Goal: Task Accomplishment & Management: Complete application form

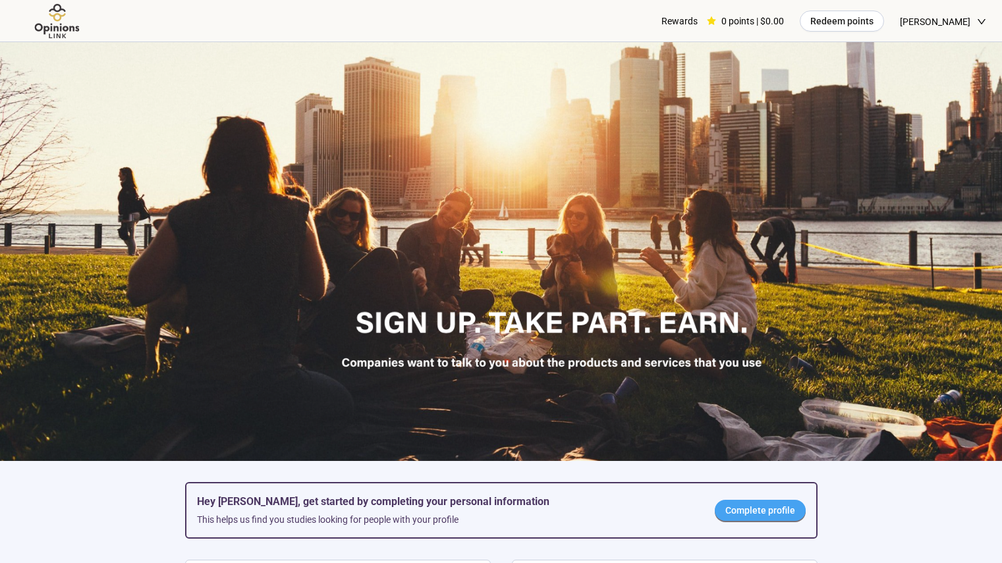
click at [780, 507] on span "Complete profile" at bounding box center [760, 510] width 70 height 14
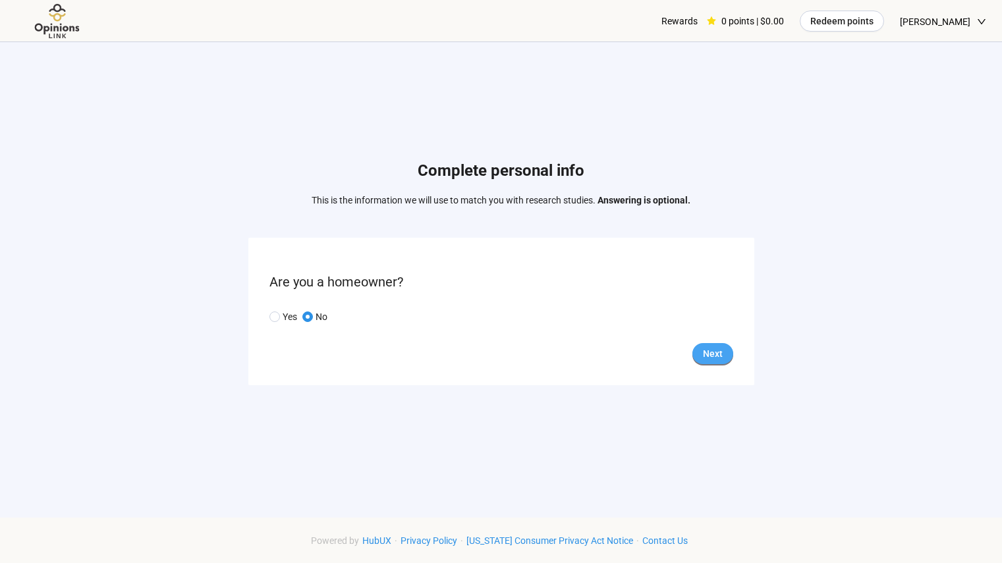
click at [728, 345] on button "Next" at bounding box center [712, 353] width 41 height 21
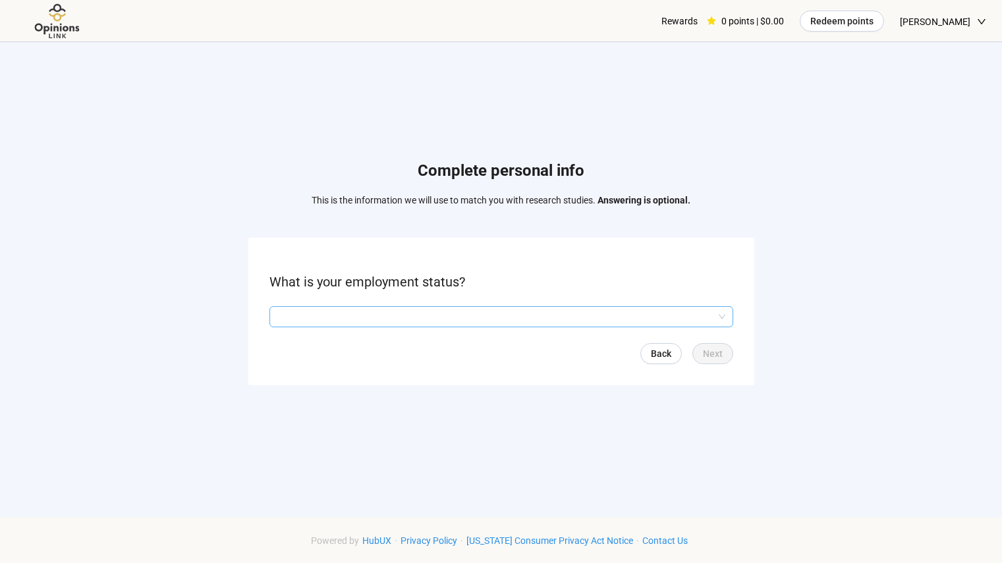
click at [432, 320] on input "search" at bounding box center [501, 317] width 448 height 20
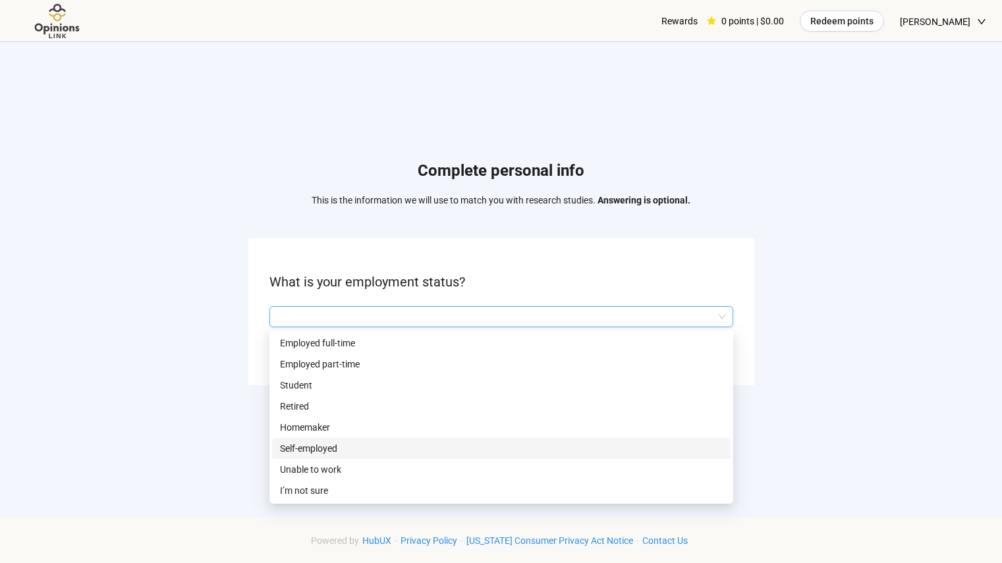
click at [402, 450] on p "Self-employed" at bounding box center [501, 448] width 443 height 14
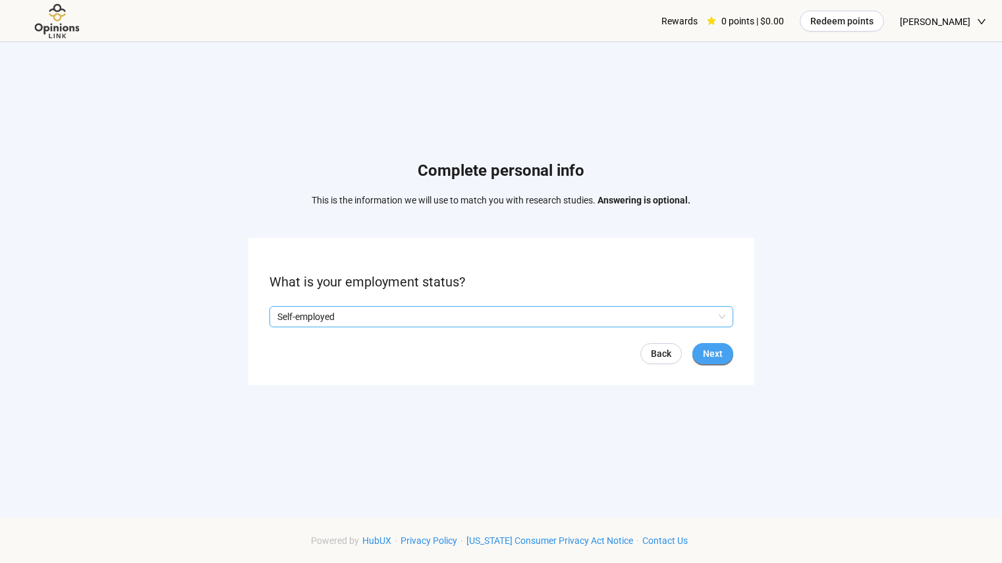
click at [727, 348] on button "Next" at bounding box center [712, 353] width 41 height 21
click at [473, 319] on input "search" at bounding box center [501, 317] width 448 height 20
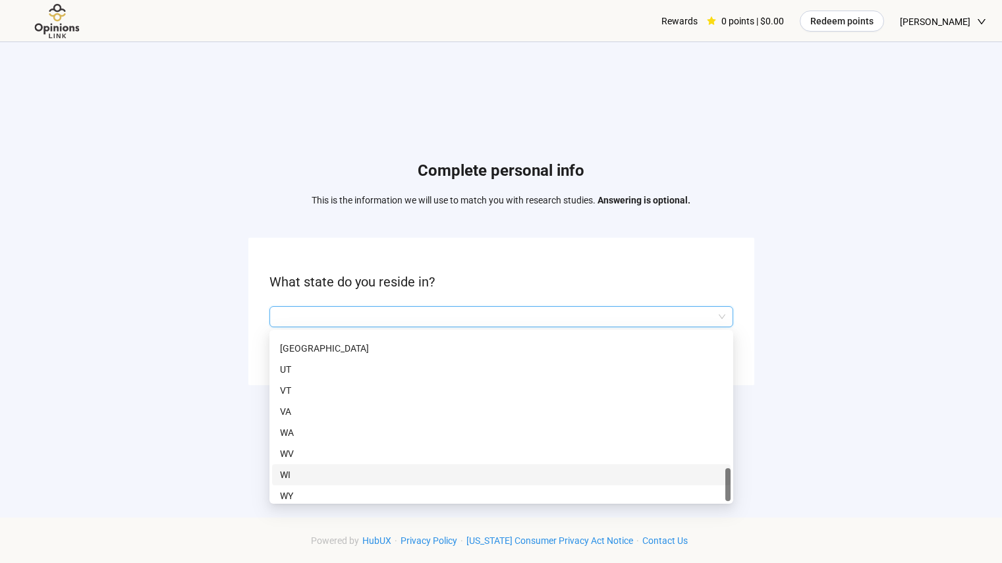
scroll to position [906, 0]
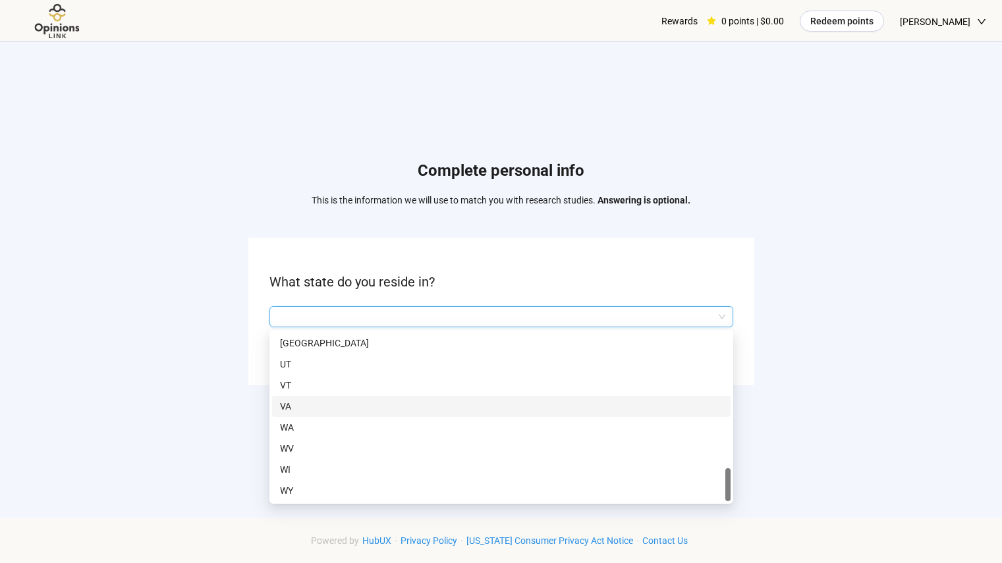
click at [320, 400] on p "VA" at bounding box center [501, 406] width 443 height 14
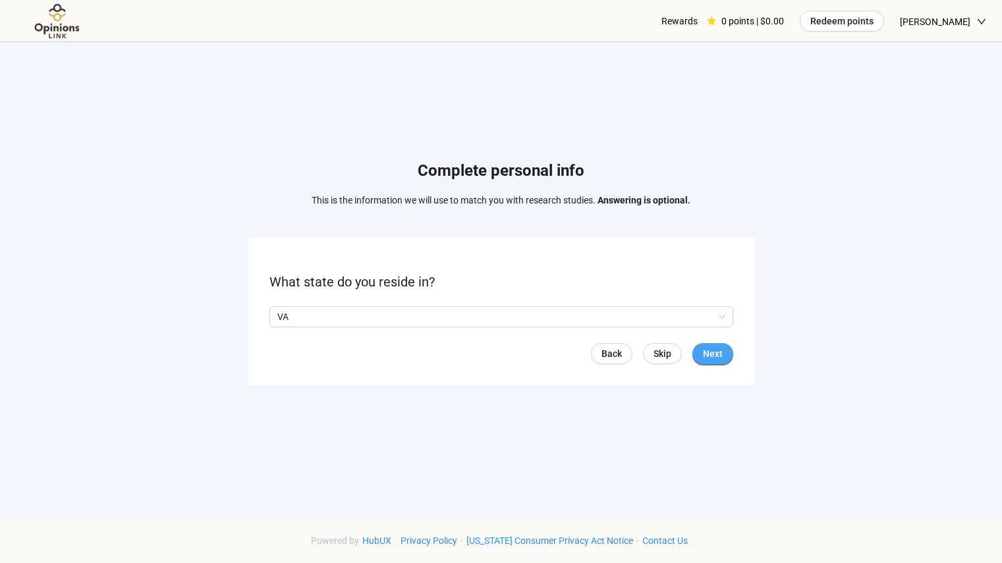
click at [709, 358] on span "Next" at bounding box center [713, 353] width 20 height 14
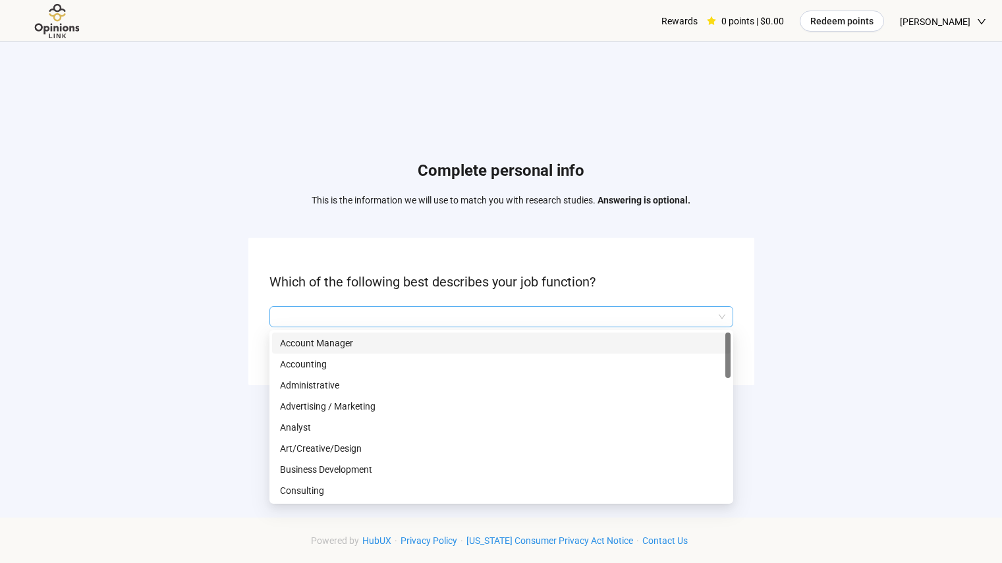
click at [618, 315] on input "search" at bounding box center [501, 317] width 448 height 20
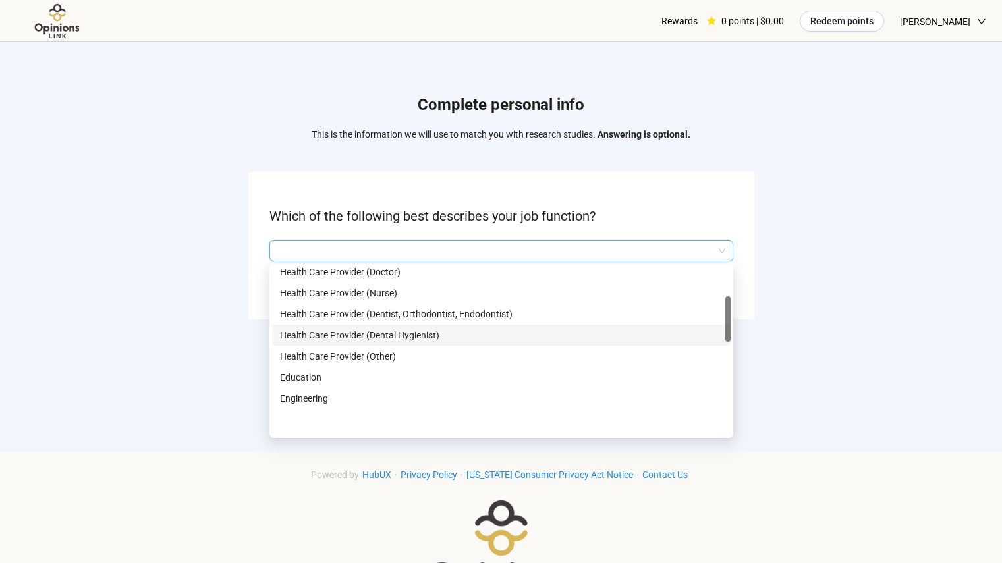
scroll to position [150, 0]
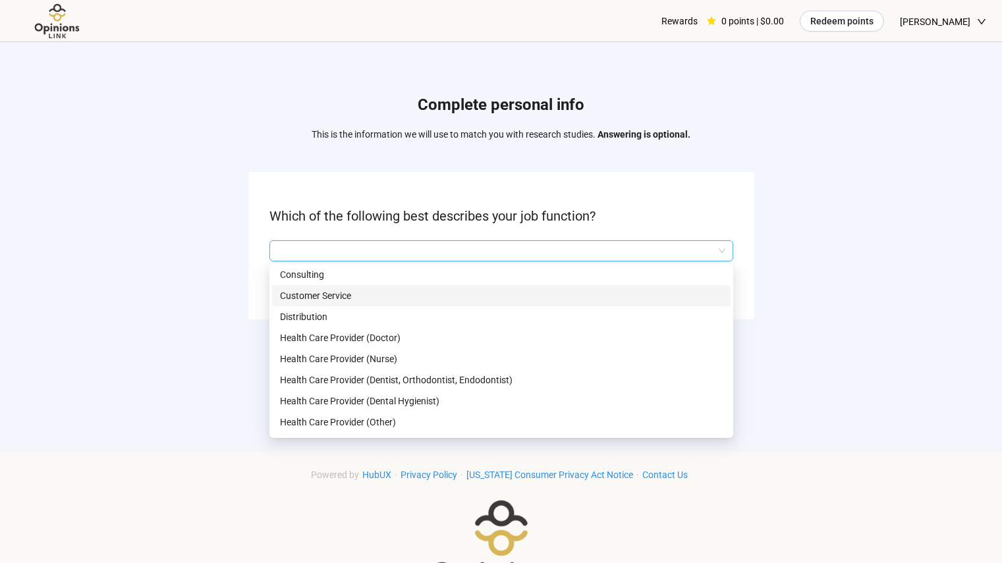
click at [385, 286] on div "Customer Service" at bounding box center [501, 295] width 458 height 21
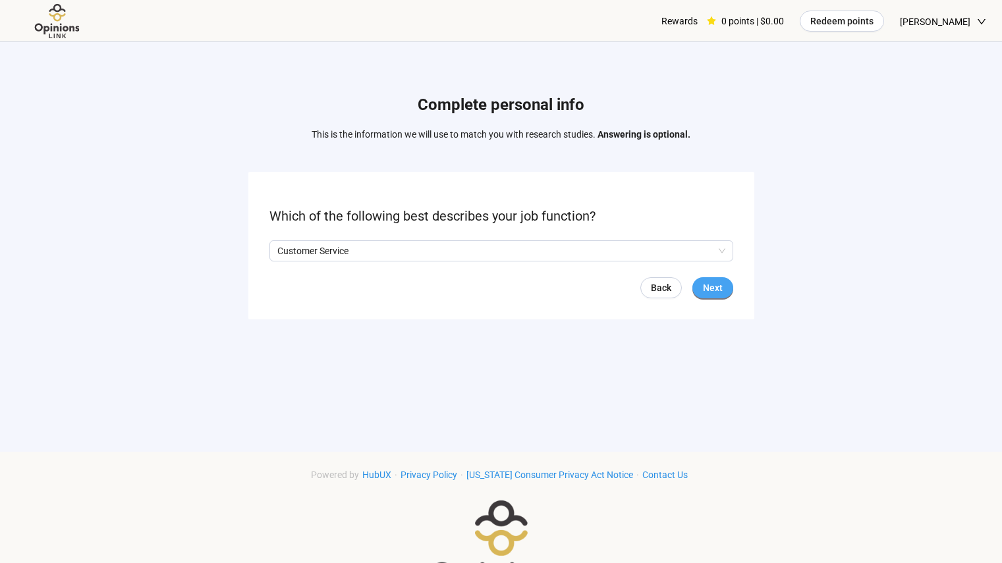
click at [709, 290] on span "Next" at bounding box center [713, 288] width 20 height 14
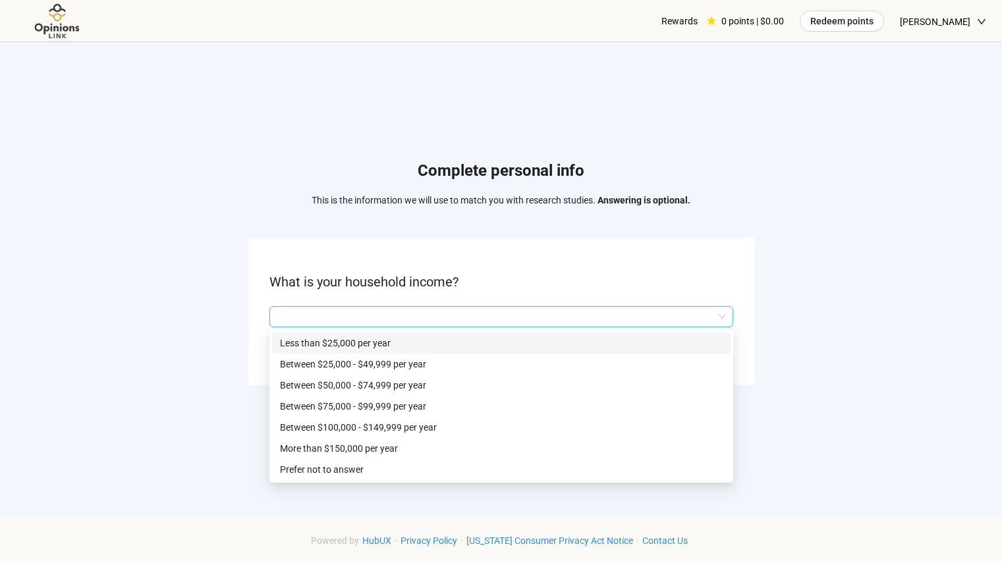
click at [712, 312] on input "search" at bounding box center [501, 317] width 448 height 20
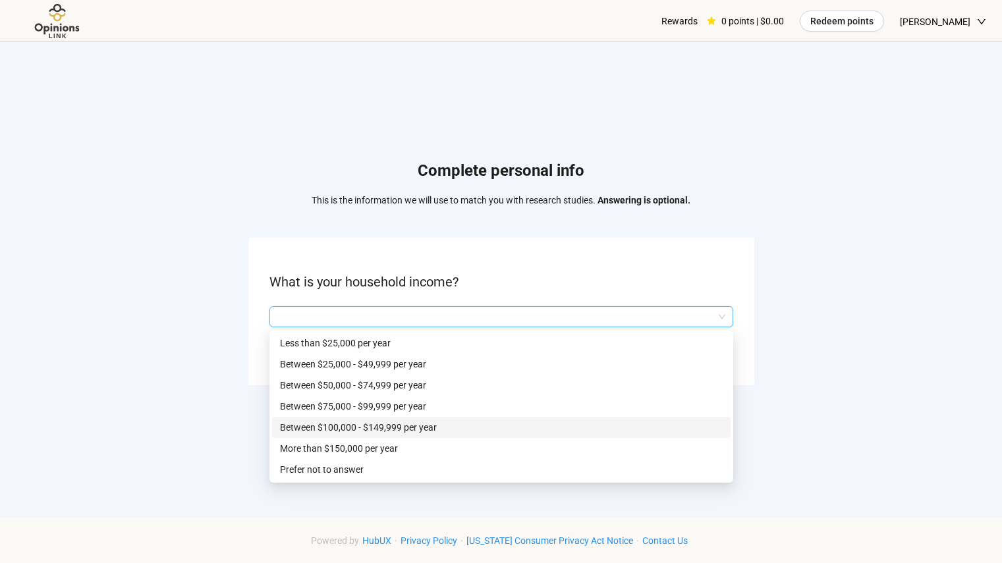
click at [504, 435] on div "Between $100,000 - $149,999 per year" at bounding box center [501, 427] width 458 height 21
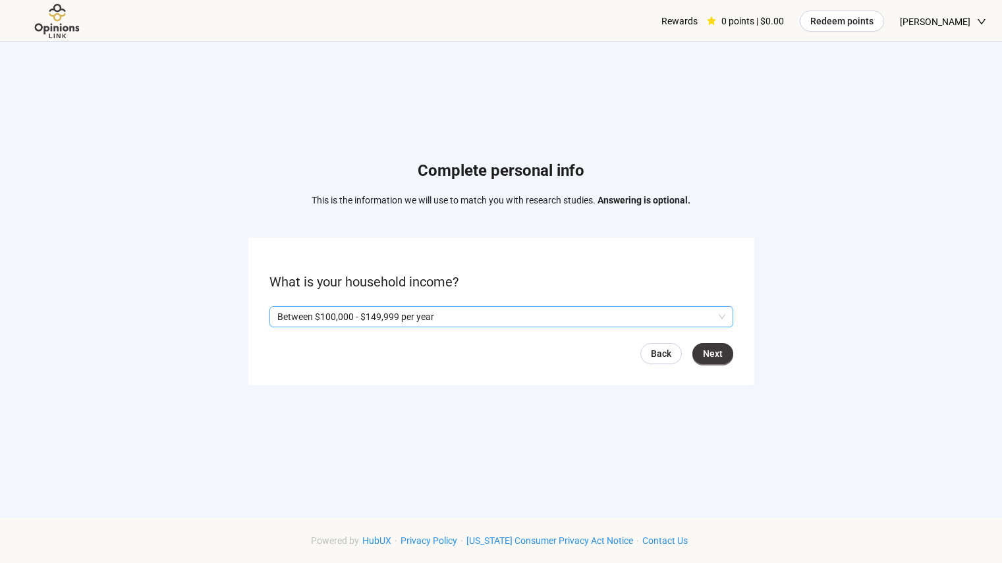
click at [715, 366] on form "What is your household income? Q2hhcmFjdGVyaXN0aWNBbnN3ZXJOb2RlOjM3ZDUxZjY2LTAy…" at bounding box center [501, 311] width 506 height 147
click at [715, 360] on span "Next" at bounding box center [713, 353] width 20 height 14
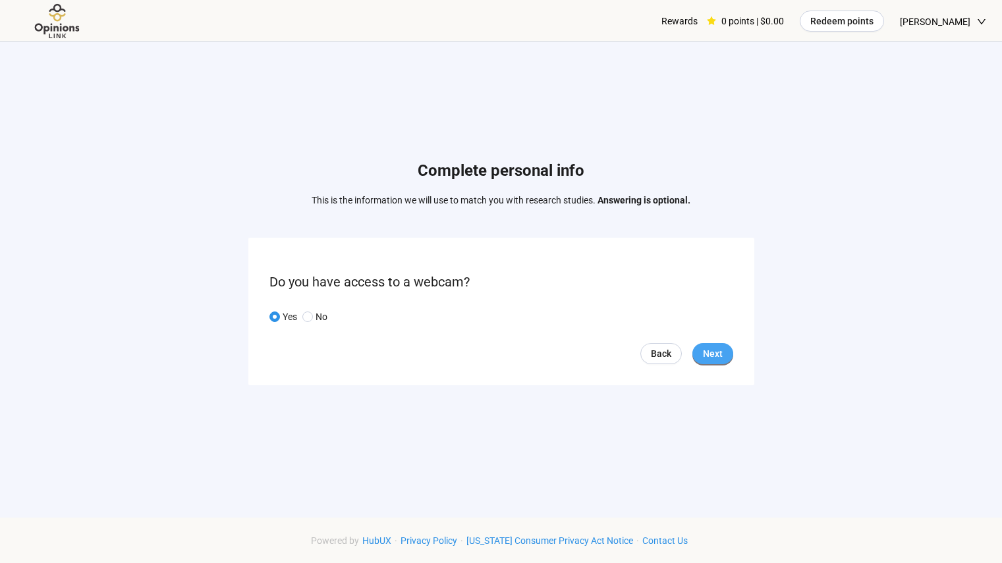
click at [713, 346] on span "Next" at bounding box center [713, 353] width 20 height 14
click at [617, 311] on input "search" at bounding box center [501, 317] width 448 height 20
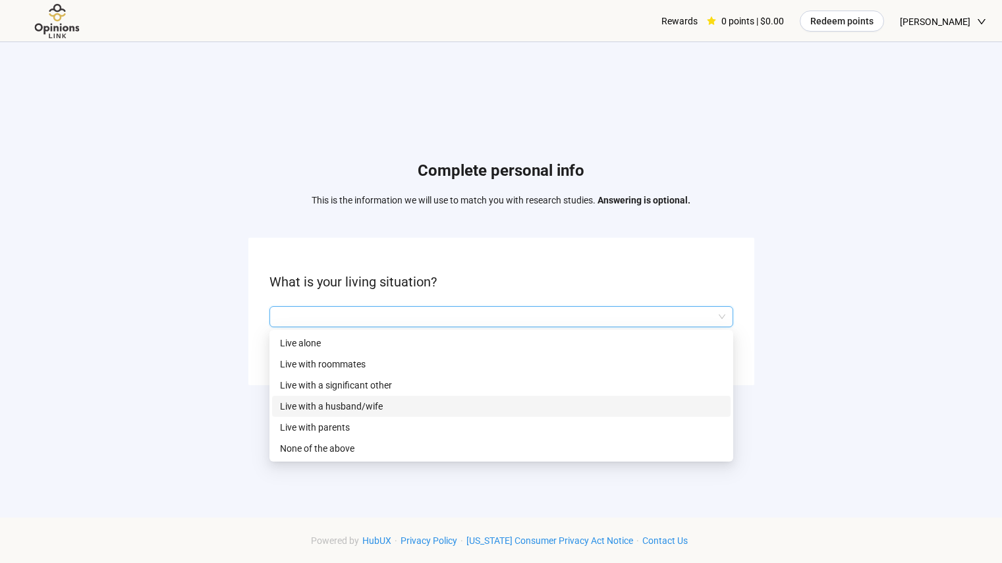
click at [556, 405] on p "Live with a husband/wife" at bounding box center [501, 406] width 443 height 14
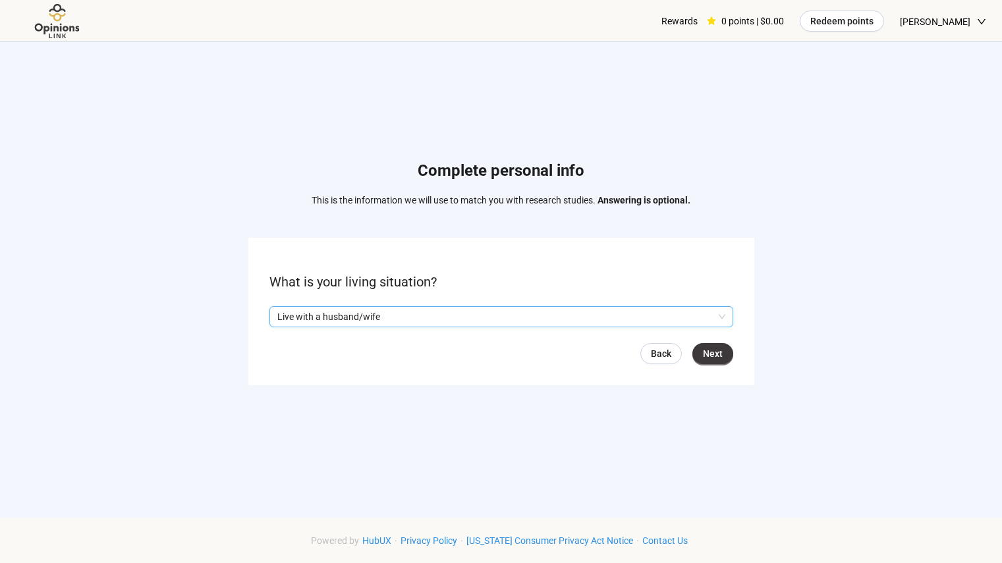
click at [728, 344] on div "Back Next" at bounding box center [501, 353] width 464 height 21
click at [697, 348] on button "Next" at bounding box center [712, 353] width 41 height 21
click at [638, 322] on input "search" at bounding box center [501, 317] width 448 height 20
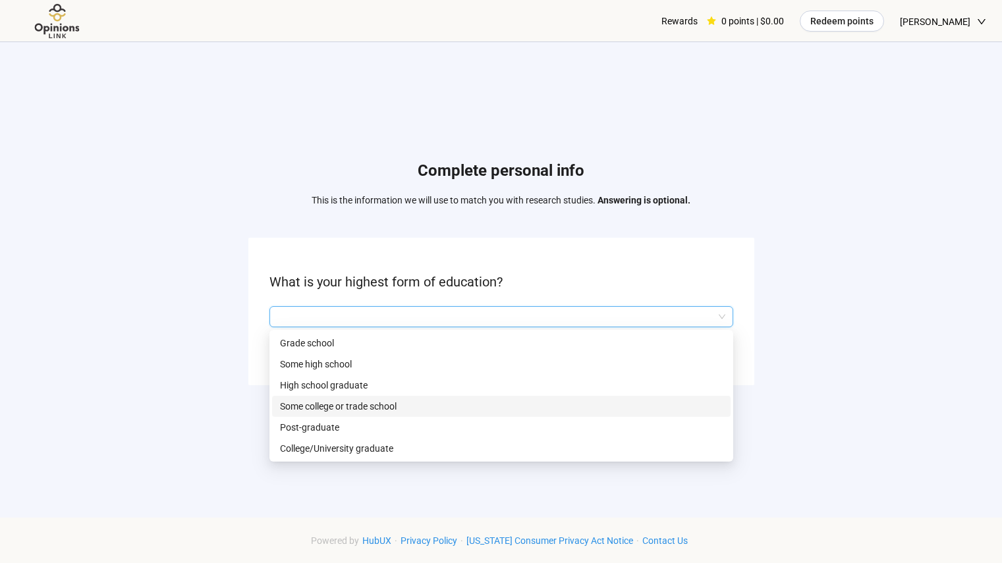
click at [491, 409] on p "Some college or trade school" at bounding box center [501, 406] width 443 height 14
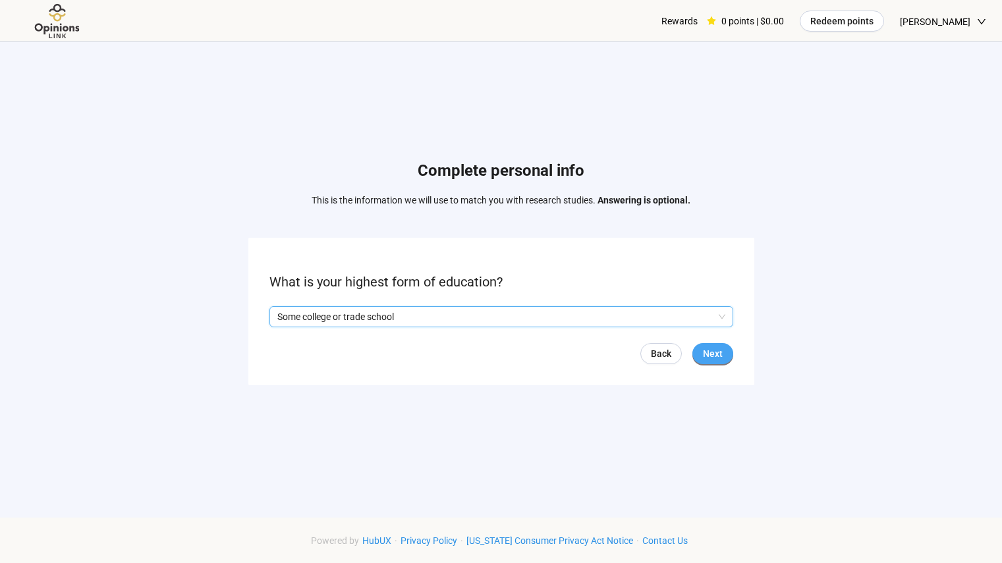
click at [721, 348] on span "Next" at bounding box center [713, 353] width 20 height 14
click at [630, 309] on input "search" at bounding box center [501, 317] width 448 height 20
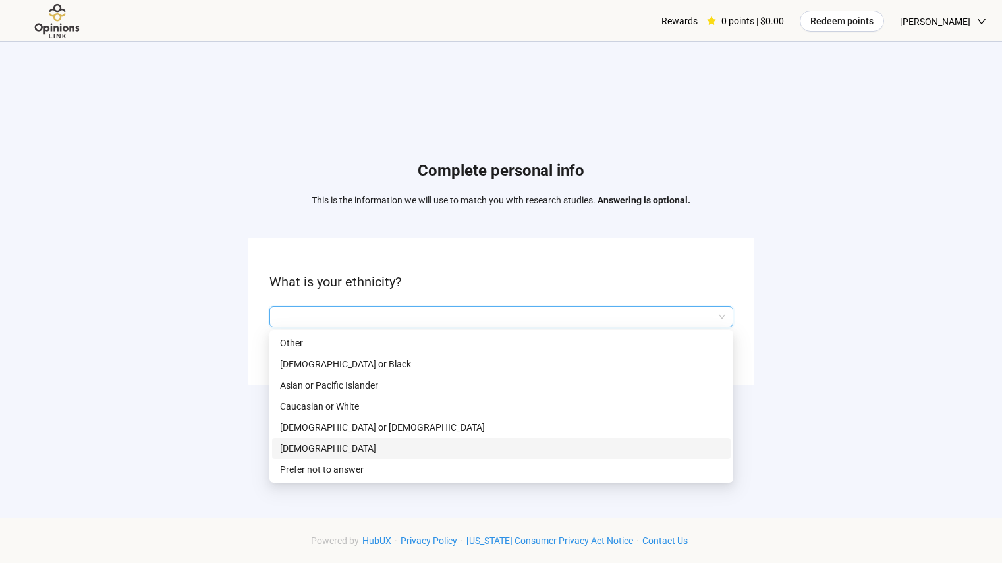
click at [553, 438] on div "[DEMOGRAPHIC_DATA]" at bounding box center [501, 448] width 458 height 21
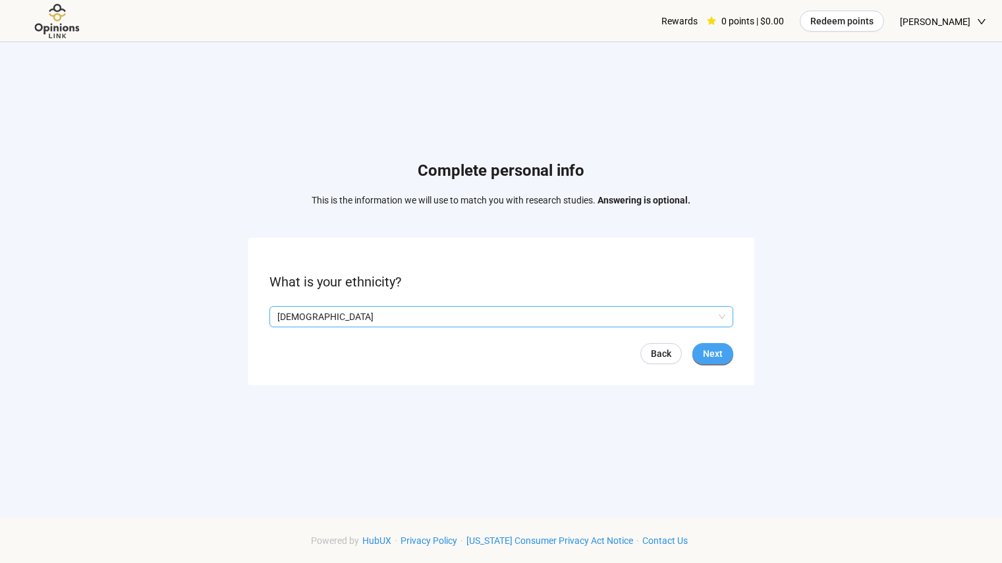
click at [725, 354] on button "Next" at bounding box center [712, 353] width 41 height 21
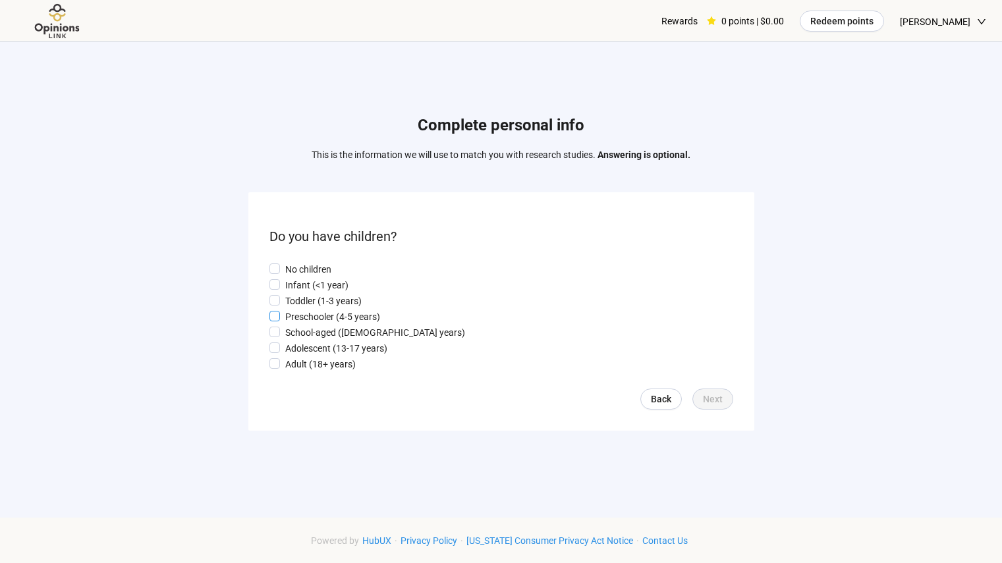
click at [316, 312] on p "Preschooler (4-5 years)" at bounding box center [332, 317] width 95 height 14
click at [327, 317] on p "Preschooler (4-5 years)" at bounding box center [332, 317] width 95 height 14
click at [330, 331] on p "School-aged ([DEMOGRAPHIC_DATA] years)" at bounding box center [375, 332] width 180 height 14
drag, startPoint x: 714, startPoint y: 395, endPoint x: 708, endPoint y: 399, distance: 7.1
click at [712, 395] on span "Next" at bounding box center [713, 399] width 20 height 14
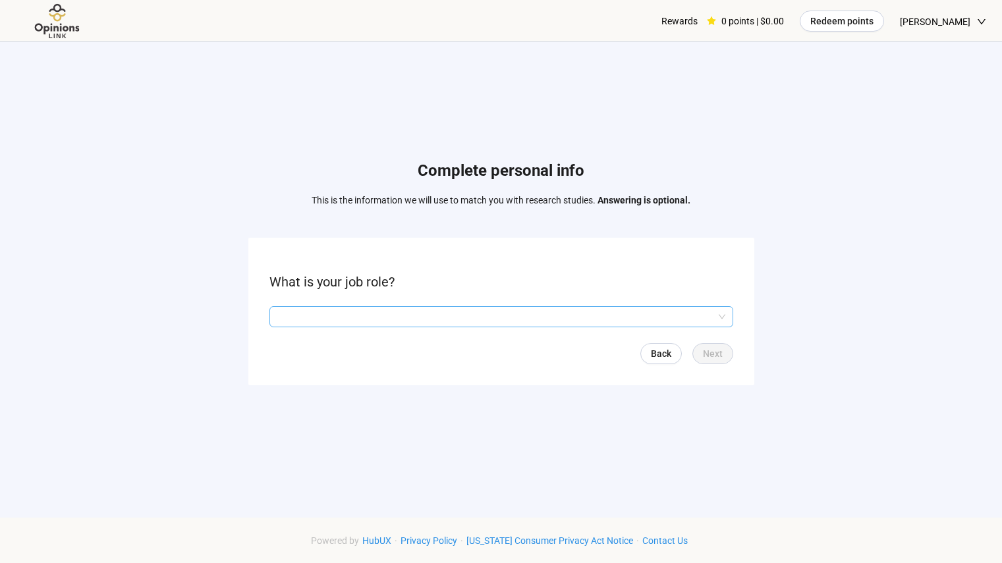
click at [713, 320] on input "search" at bounding box center [501, 317] width 448 height 20
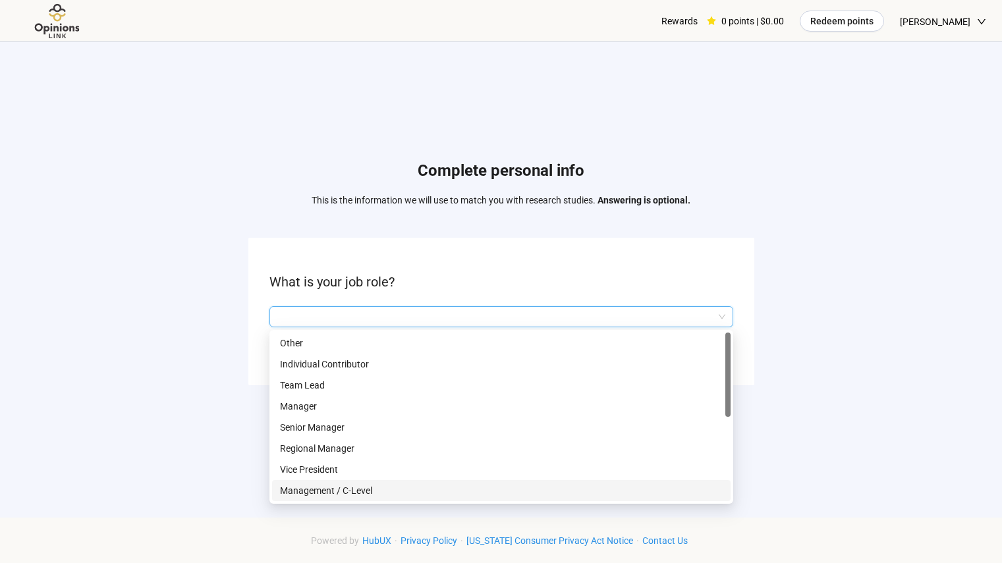
click at [494, 497] on p "Management / C-Level" at bounding box center [501, 491] width 443 height 14
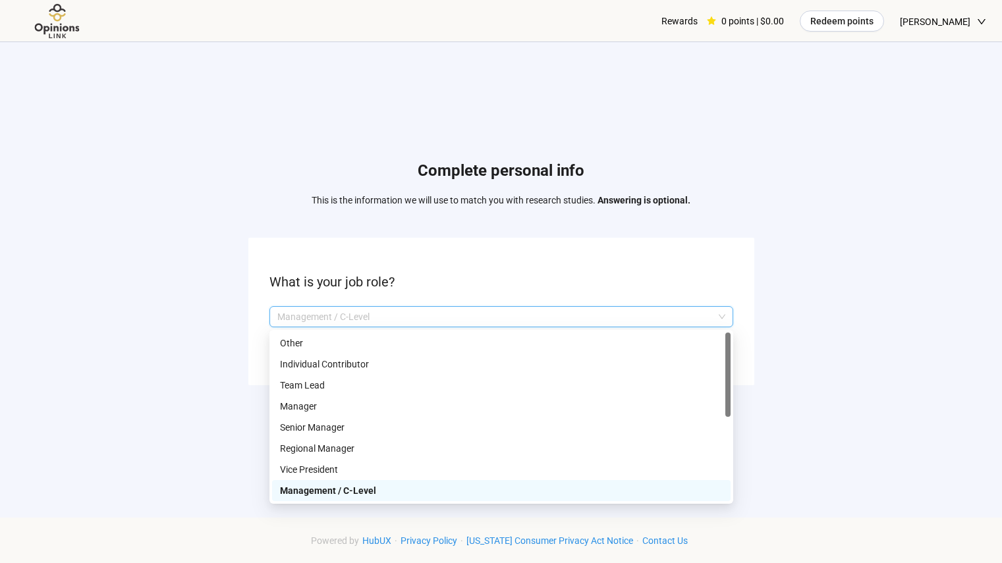
click at [731, 318] on div "Management / C-Level" at bounding box center [501, 316] width 464 height 21
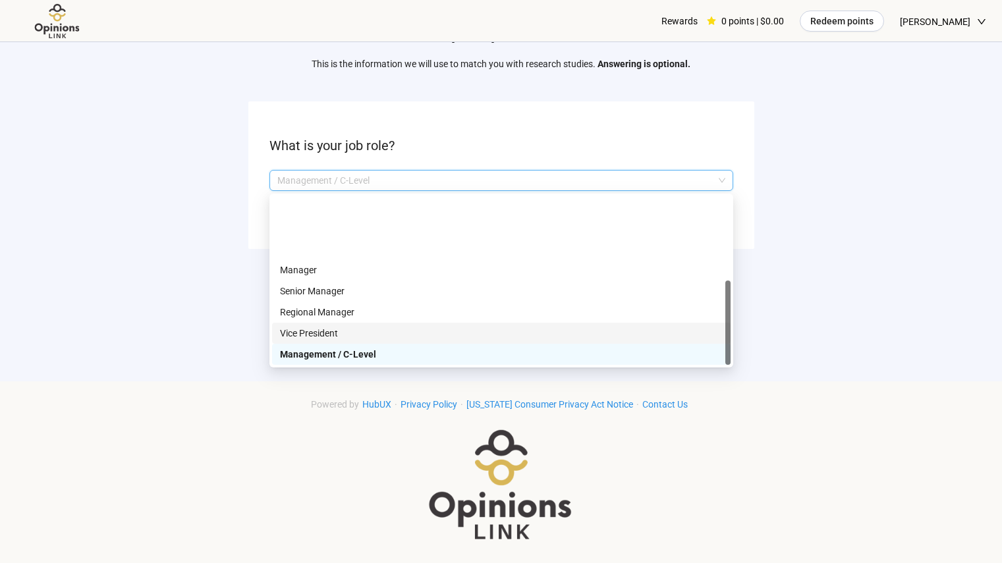
scroll to position [84, 0]
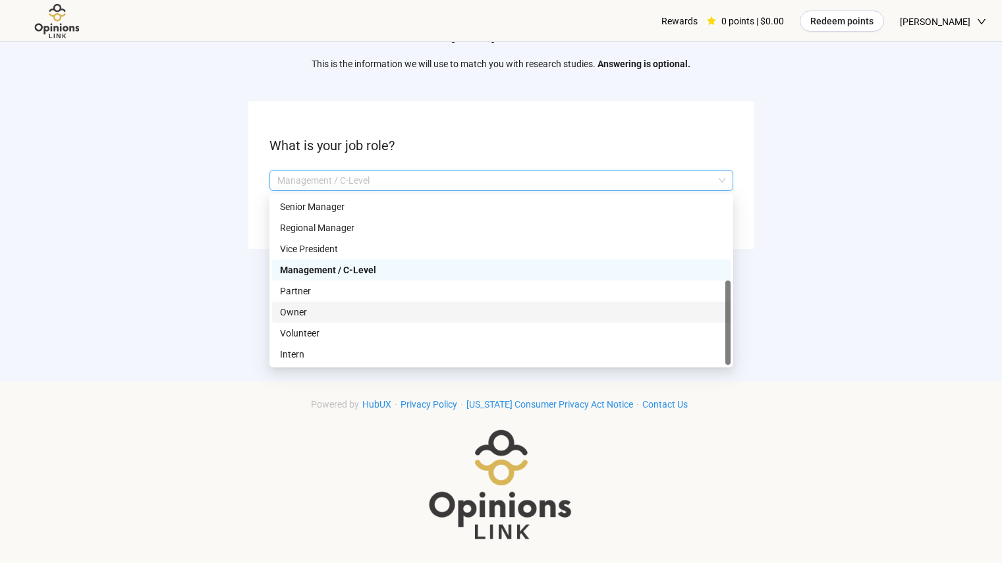
click at [640, 310] on p "Owner" at bounding box center [501, 312] width 443 height 14
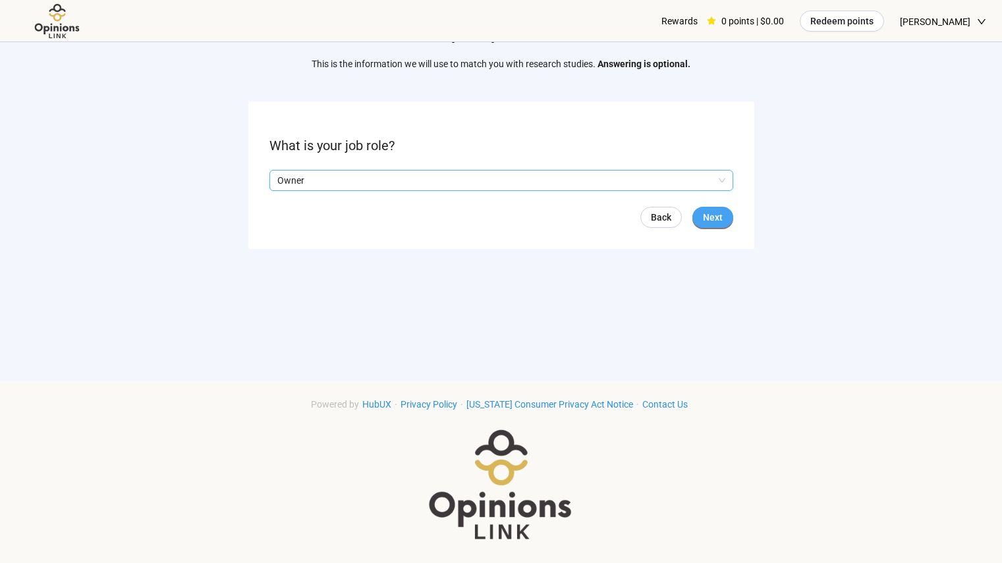
click at [716, 214] on span "Next" at bounding box center [713, 217] width 20 height 14
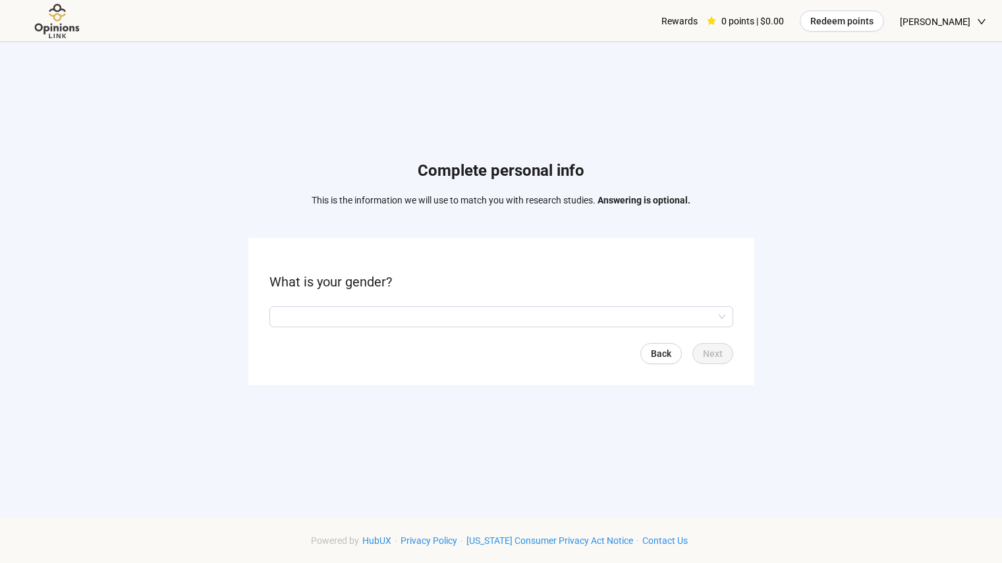
click at [733, 323] on form "What is your gender? Back Next" at bounding box center [501, 311] width 506 height 147
click at [720, 315] on input "search" at bounding box center [501, 317] width 448 height 20
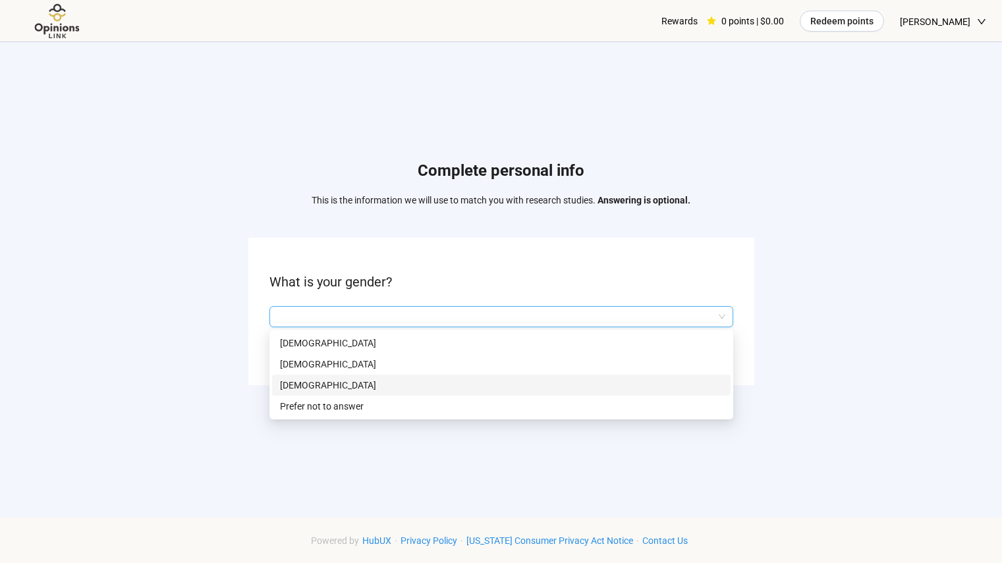
click at [624, 384] on p "[DEMOGRAPHIC_DATA]" at bounding box center [501, 385] width 443 height 14
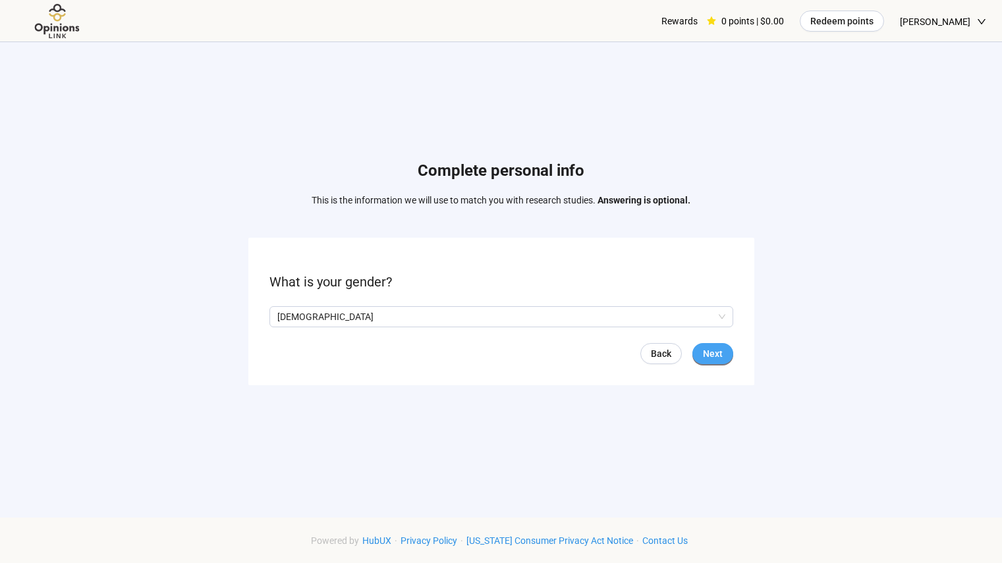
click at [707, 348] on span "Next" at bounding box center [713, 353] width 20 height 14
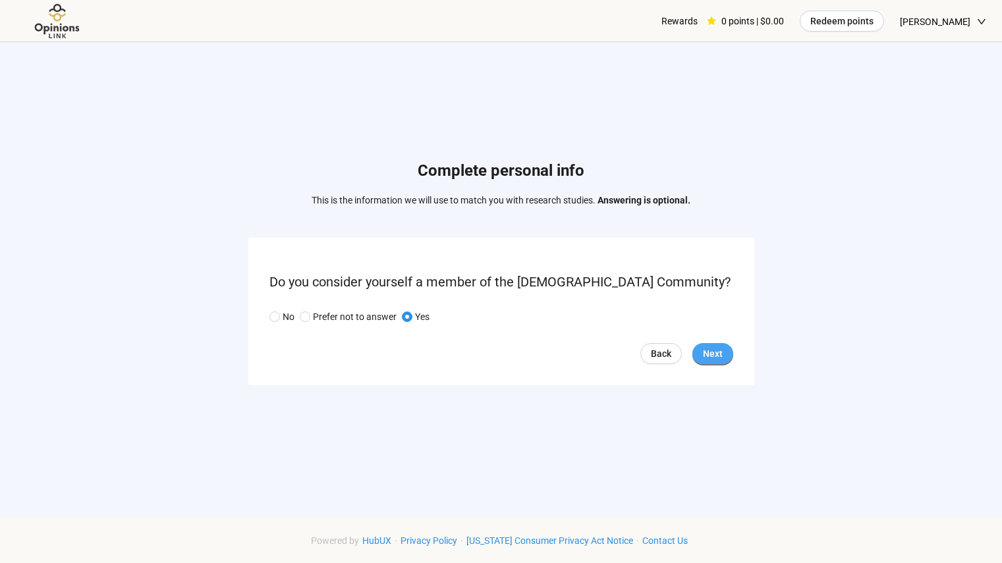
click at [709, 355] on span "Next" at bounding box center [713, 353] width 20 height 14
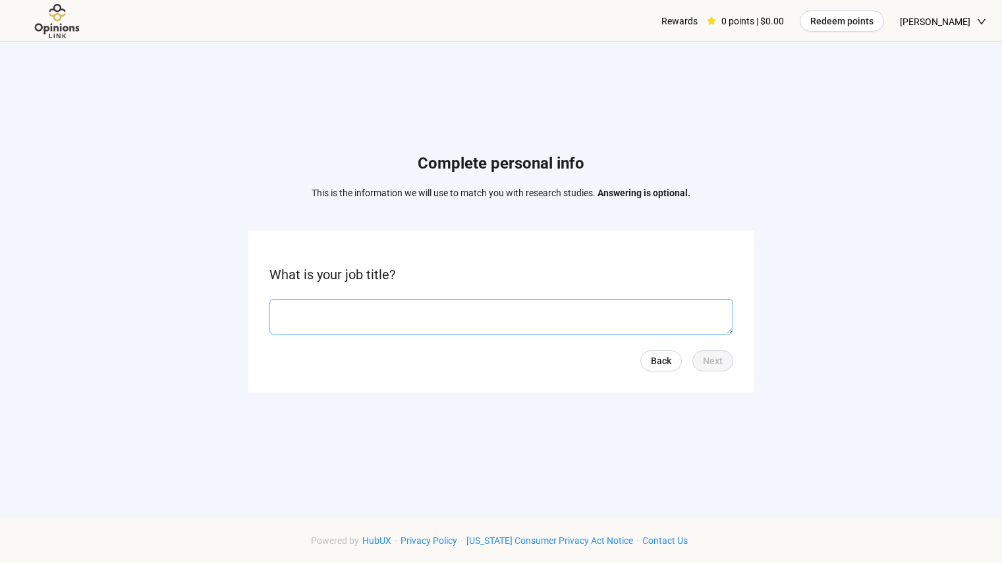
click at [644, 315] on textarea at bounding box center [501, 317] width 464 height 36
type textarea "*******"
click at [715, 362] on span "Next" at bounding box center [713, 361] width 20 height 14
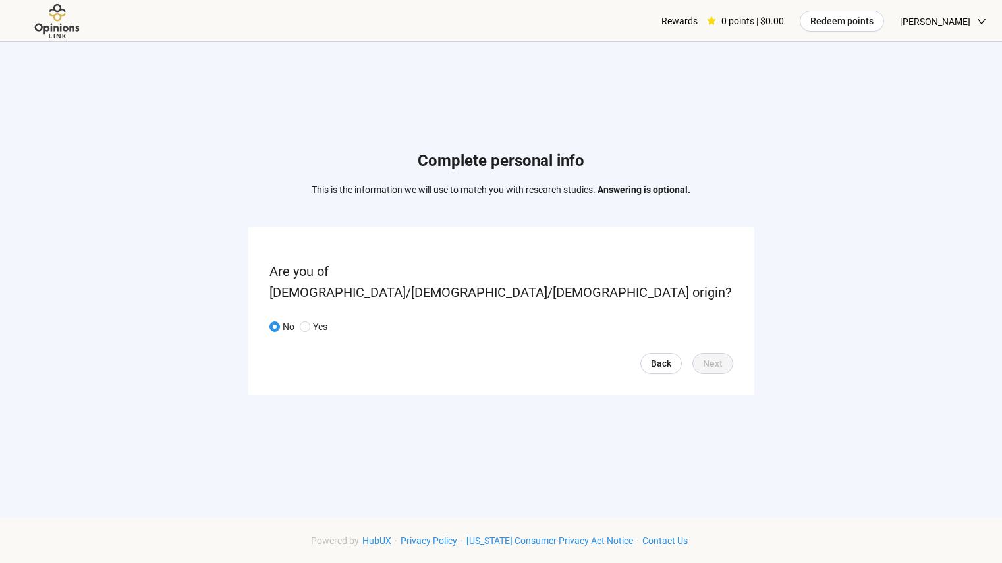
click at [765, 394] on div "Complete personal info This is the information we will use to match you with re…" at bounding box center [501, 276] width 1002 height 468
click at [984, 24] on icon "down" at bounding box center [981, 21] width 9 height 9
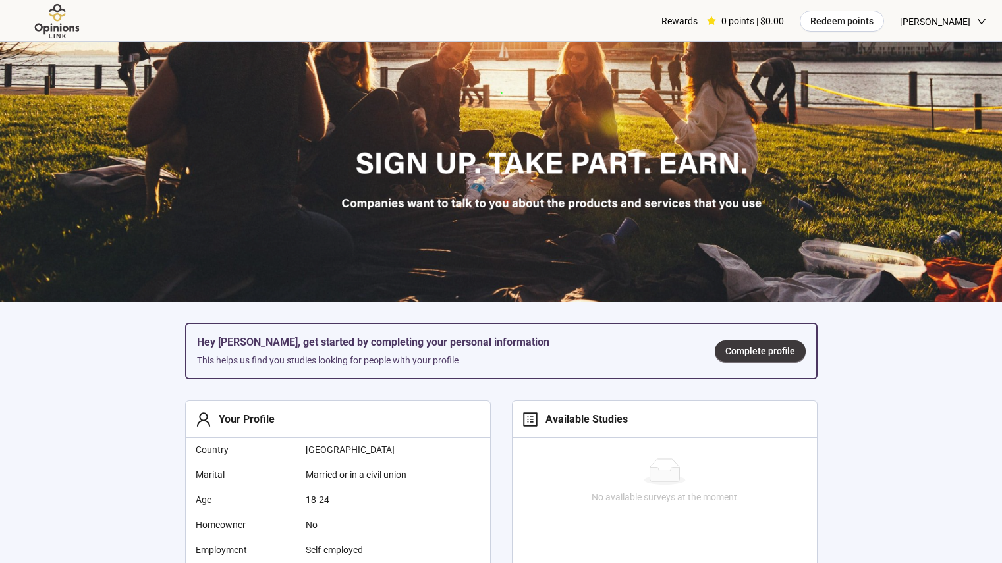
scroll to position [329, 0]
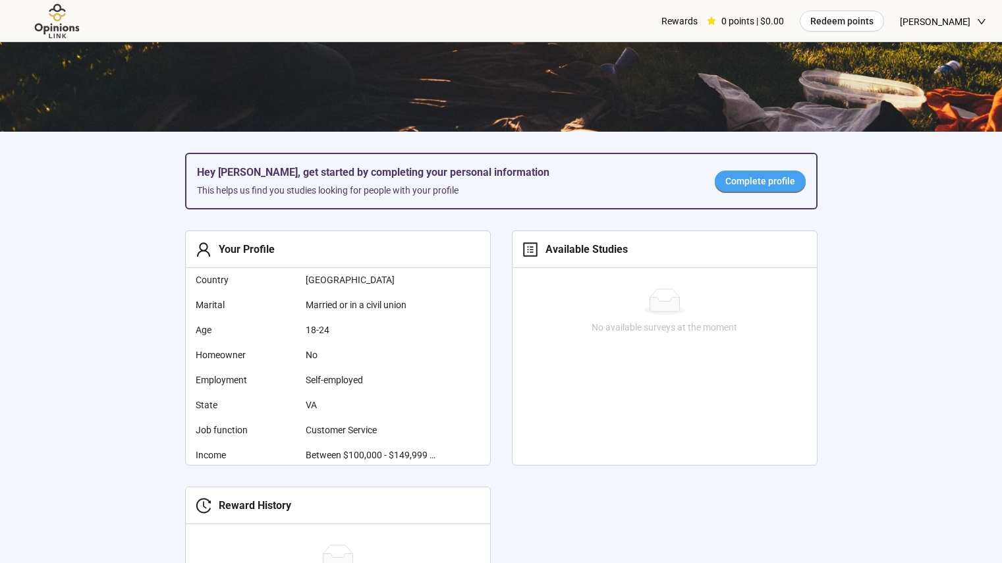
click at [763, 187] on span "Complete profile" at bounding box center [760, 181] width 70 height 14
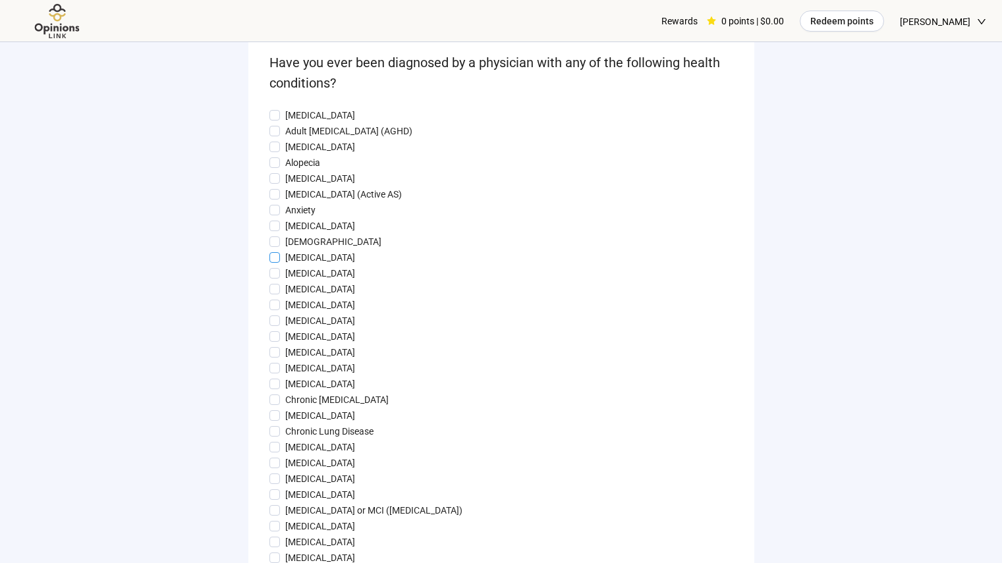
scroll to position [66, 0]
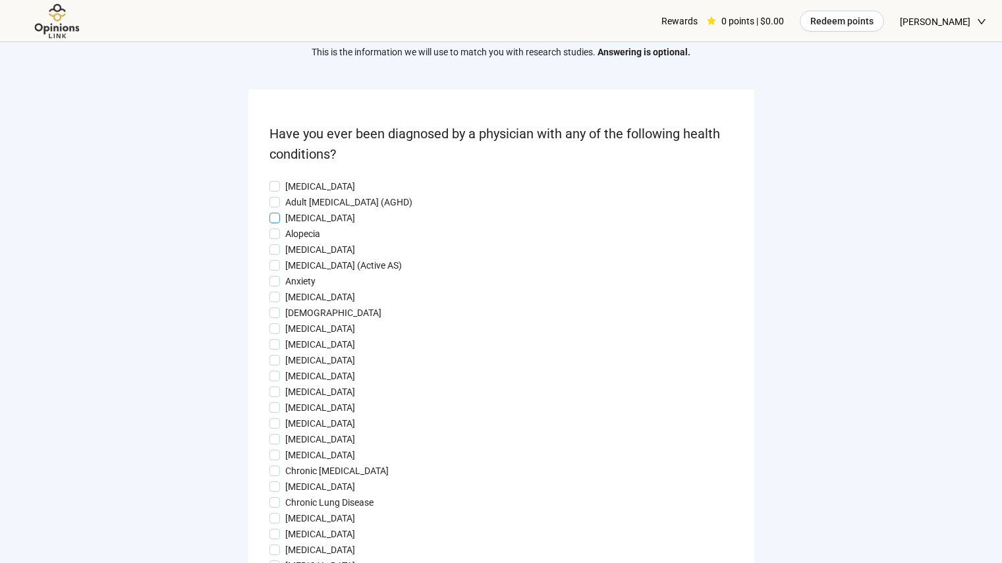
click at [308, 213] on p "[MEDICAL_DATA]" at bounding box center [320, 218] width 70 height 14
click at [308, 273] on p "[MEDICAL_DATA] (Active AS)" at bounding box center [343, 265] width 117 height 14
click at [303, 286] on p "Anxiety" at bounding box center [300, 281] width 30 height 14
click at [298, 314] on p "[DEMOGRAPHIC_DATA]" at bounding box center [333, 313] width 96 height 14
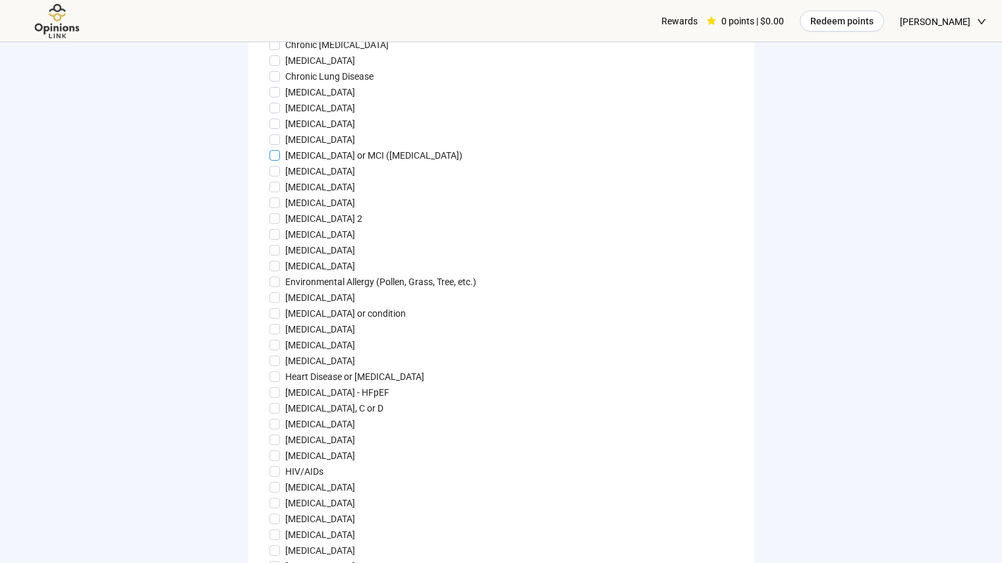
scroll to position [461, 0]
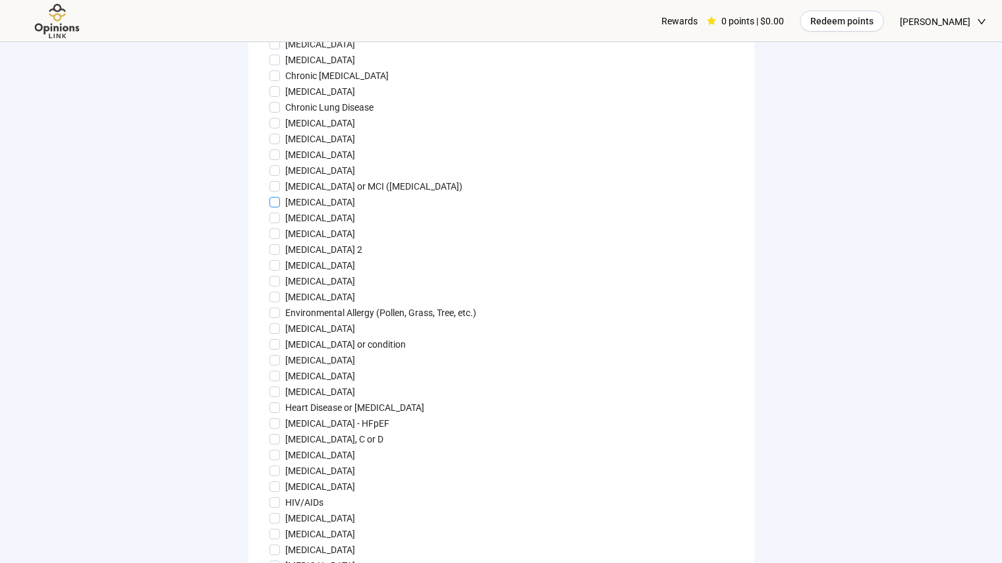
click at [299, 209] on p "[MEDICAL_DATA]" at bounding box center [320, 202] width 70 height 14
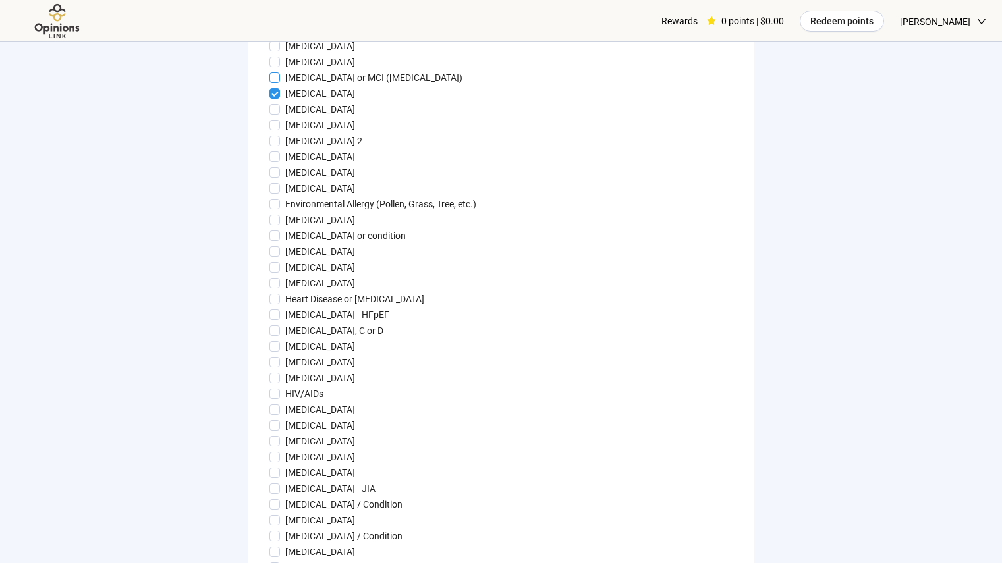
scroll to position [593, 0]
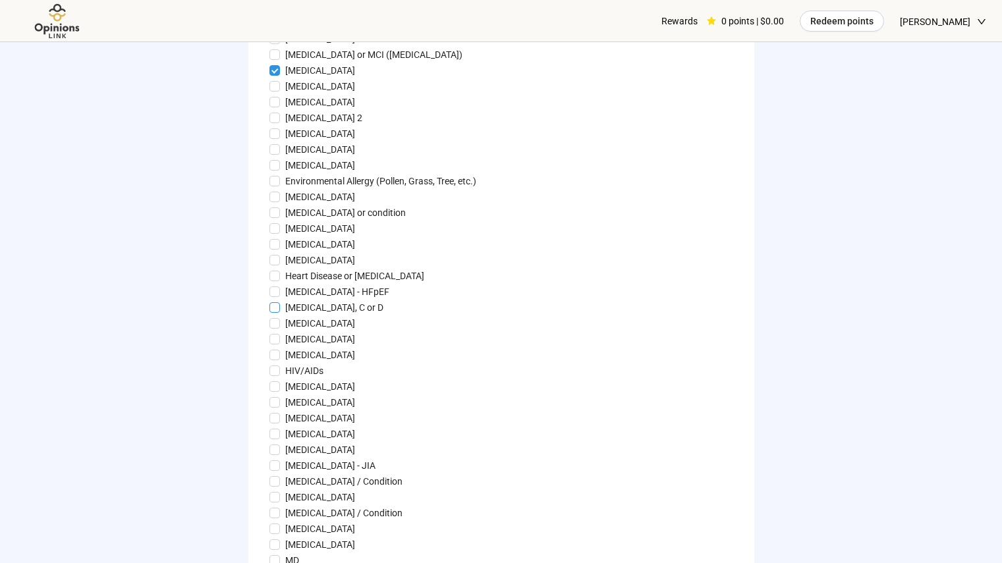
click at [311, 315] on p "[MEDICAL_DATA], C or D" at bounding box center [334, 307] width 98 height 14
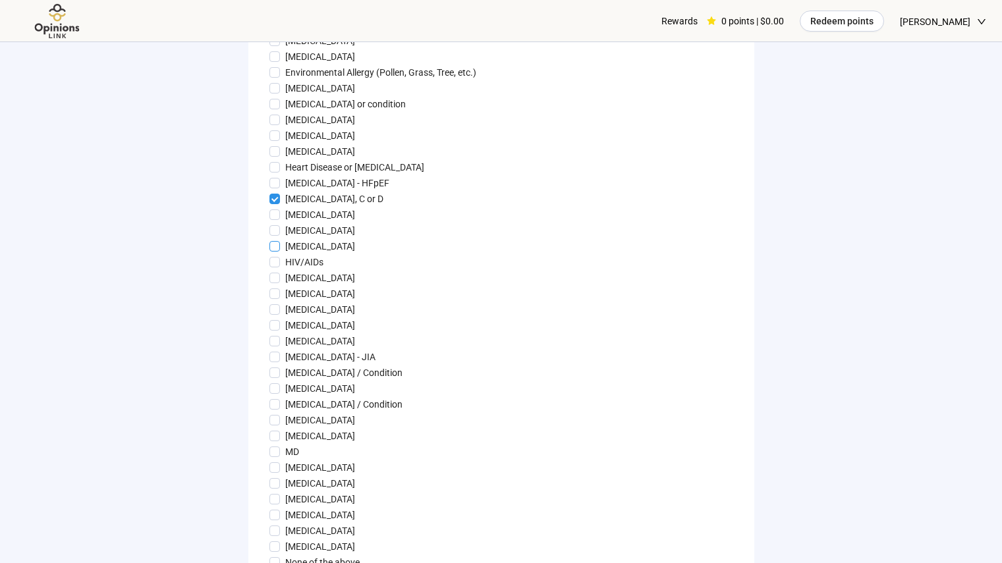
scroll to position [725, 0]
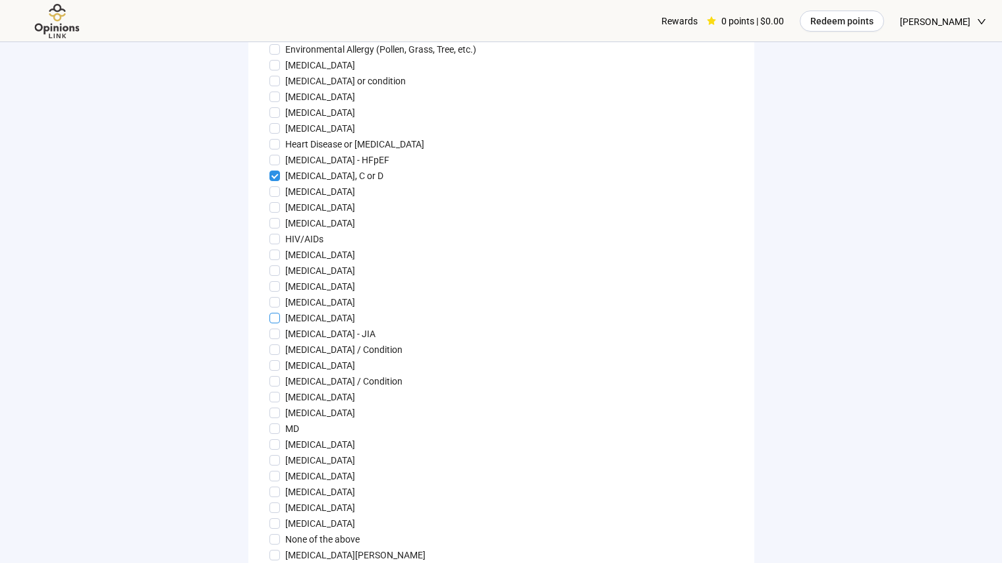
click at [299, 325] on p "[MEDICAL_DATA]" at bounding box center [320, 318] width 70 height 14
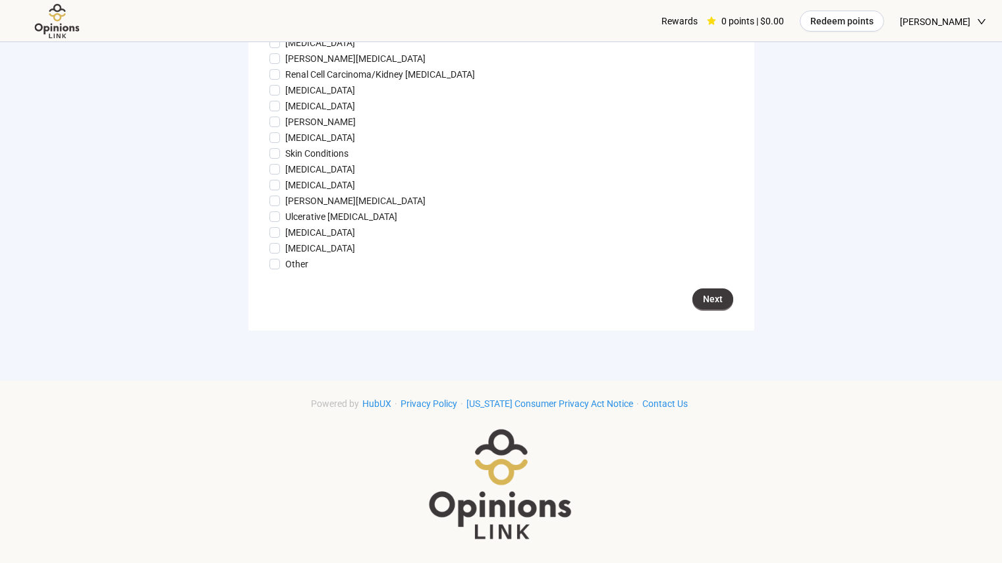
scroll to position [1488, 0]
click at [711, 296] on span "Next" at bounding box center [713, 299] width 20 height 14
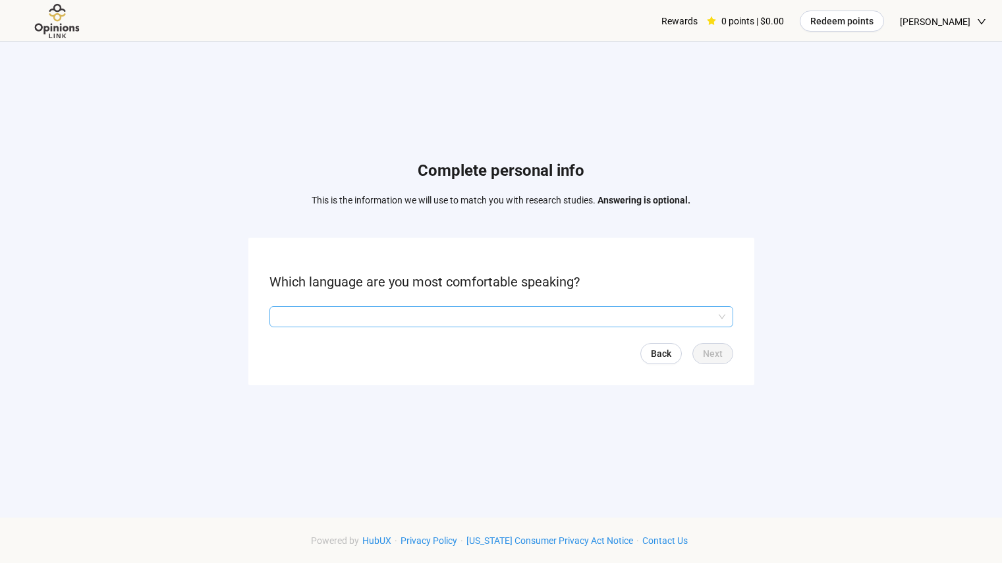
click at [642, 327] on div at bounding box center [501, 316] width 464 height 21
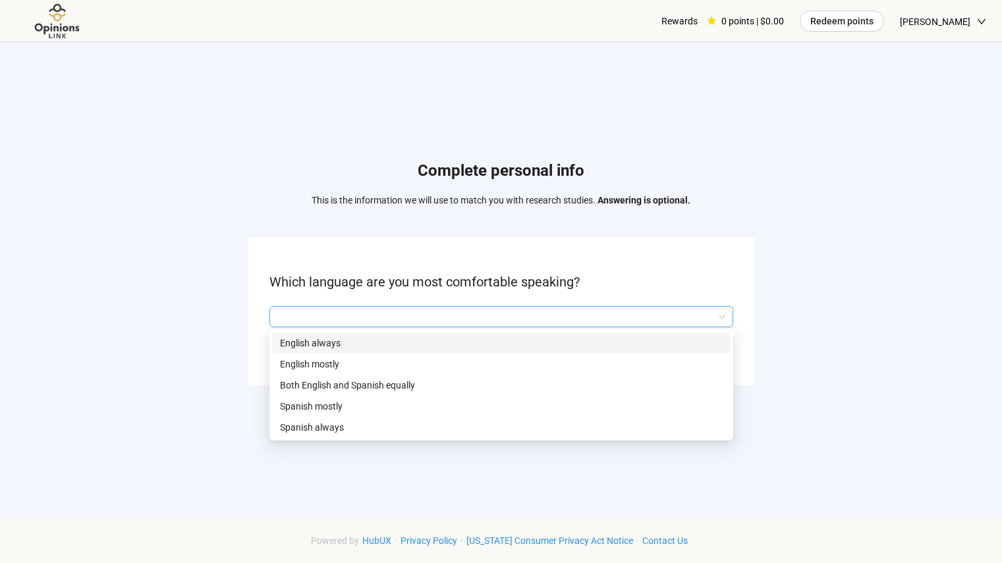
click at [543, 333] on div "English always" at bounding box center [501, 343] width 458 height 21
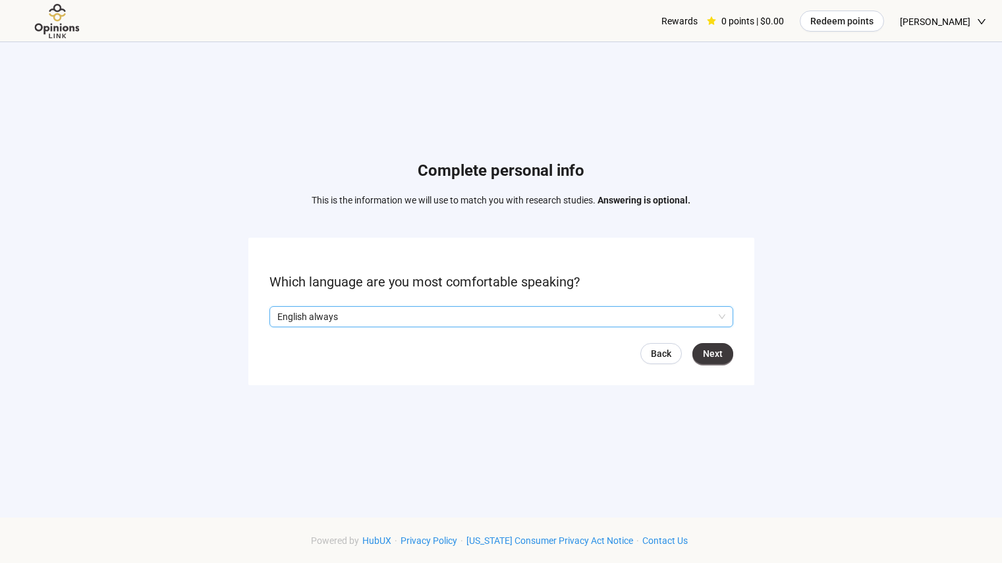
click at [688, 321] on p "English always" at bounding box center [495, 317] width 436 height 20
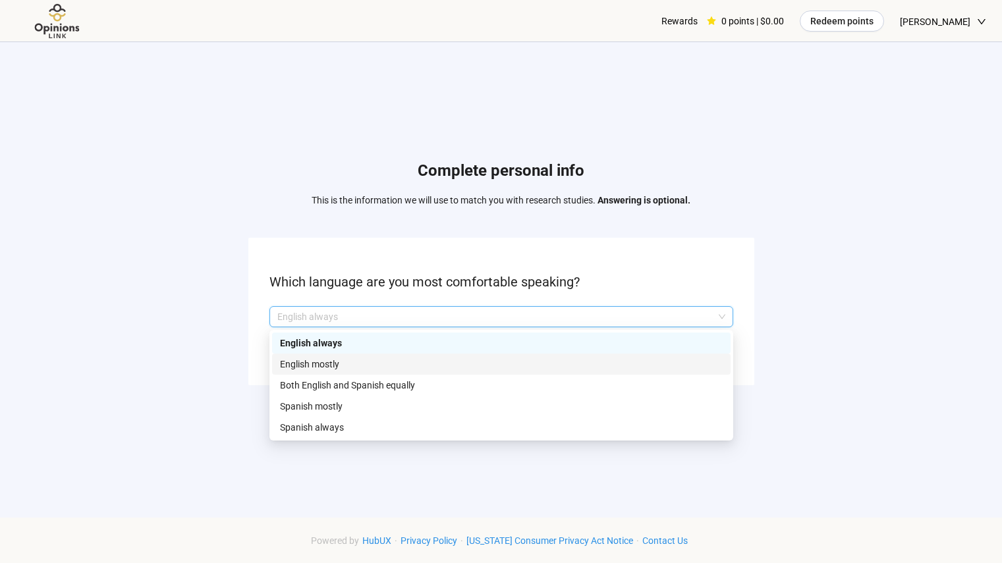
click at [615, 361] on p "English mostly" at bounding box center [501, 364] width 443 height 14
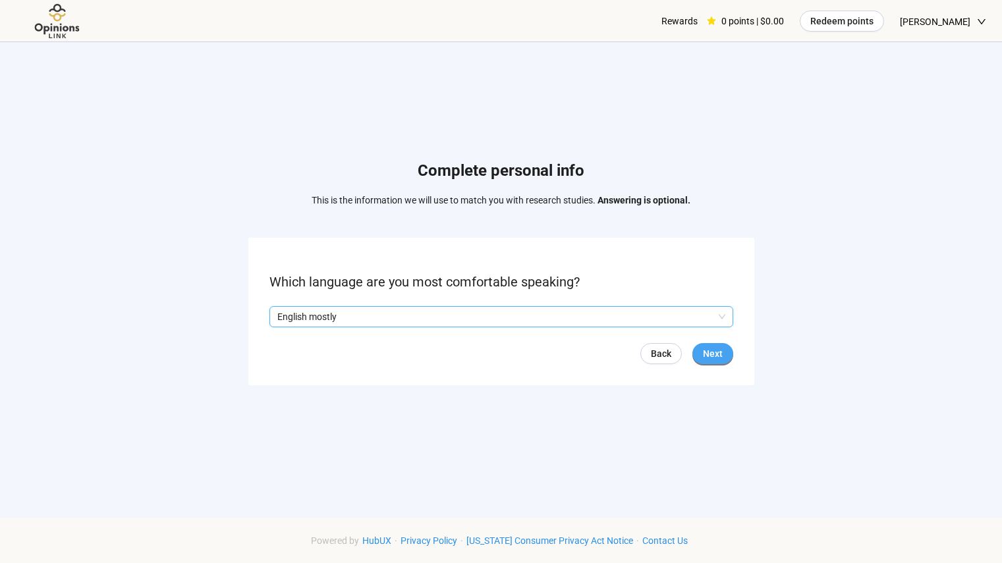
click at [709, 357] on span "Next" at bounding box center [713, 353] width 20 height 14
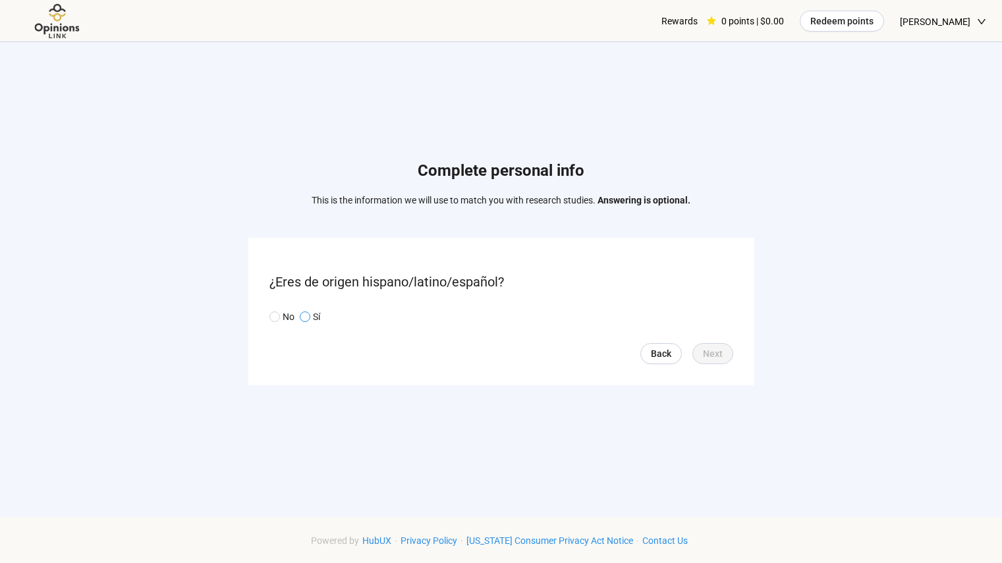
click at [303, 316] on span at bounding box center [305, 317] width 11 height 11
click at [296, 319] on div "No Sí" at bounding box center [297, 317] width 56 height 14
click at [302, 319] on span at bounding box center [305, 317] width 11 height 11
click at [271, 313] on span at bounding box center [274, 317] width 11 height 11
click at [696, 354] on button "Next" at bounding box center [712, 353] width 41 height 21
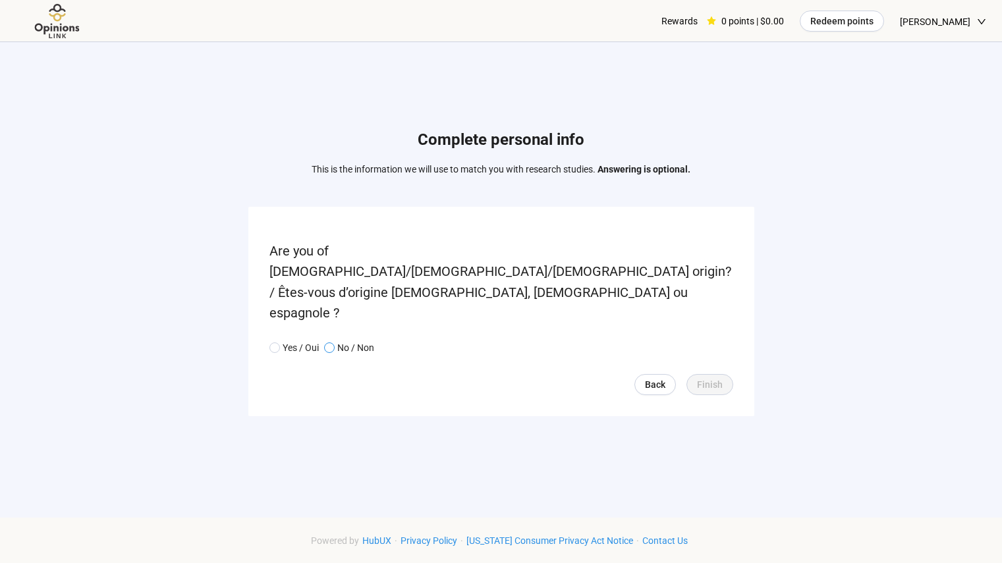
click at [334, 343] on span at bounding box center [329, 348] width 11 height 11
click at [708, 377] on span "Finish" at bounding box center [710, 384] width 26 height 14
